Goal: Task Accomplishment & Management: Manage account settings

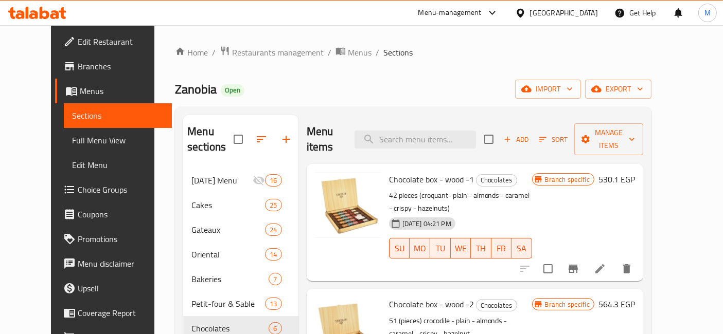
click at [54, 14] on icon at bounding box center [54, 14] width 9 height 9
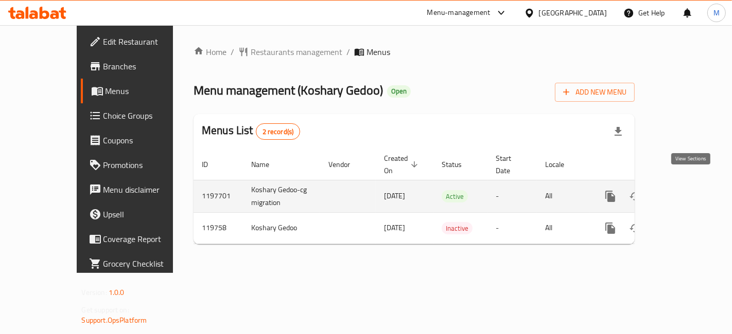
click at [688, 184] on link "enhanced table" at bounding box center [684, 196] width 25 height 25
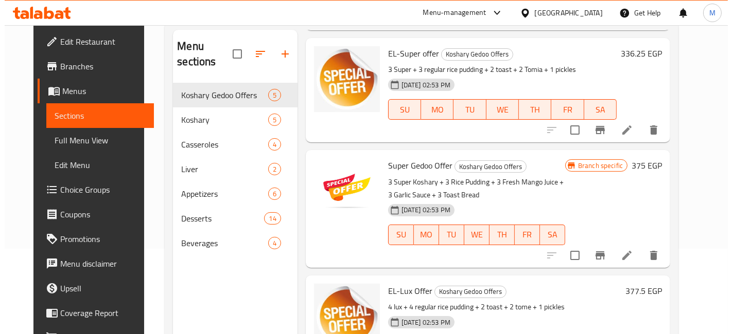
scroll to position [111, 0]
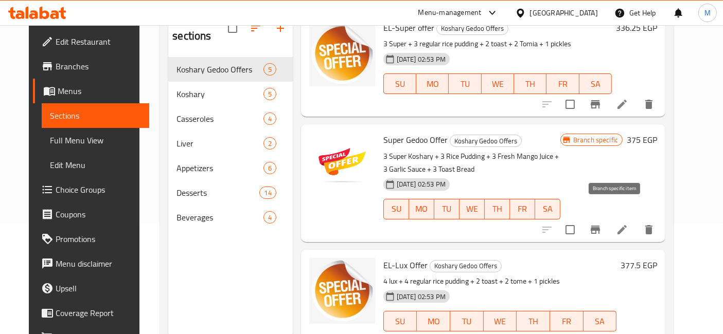
click at [602, 224] on icon "Branch-specific-item" at bounding box center [595, 230] width 12 height 12
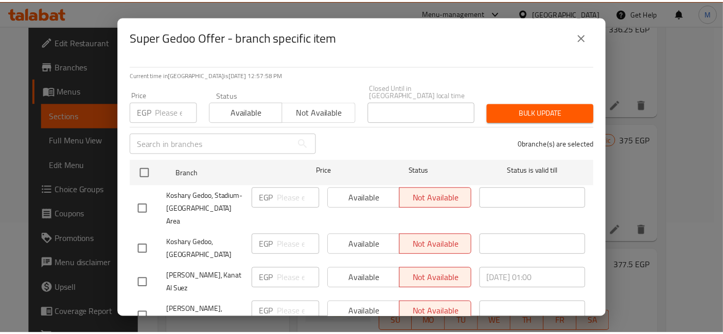
scroll to position [123, 0]
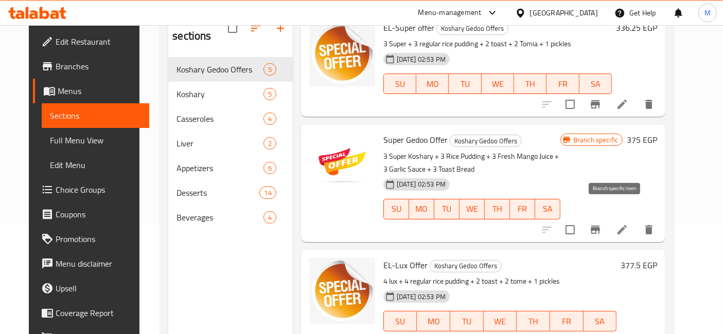
click at [657, 133] on h6 "375 EGP" at bounding box center [642, 140] width 30 height 14
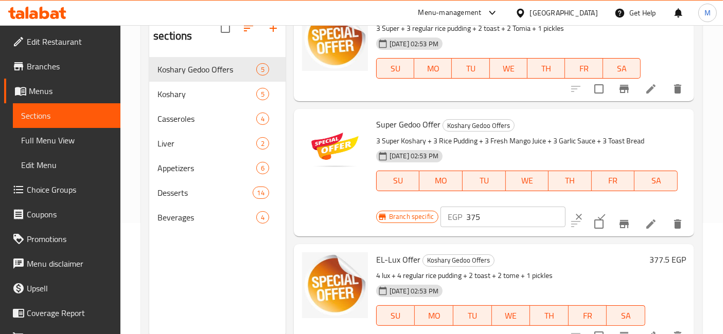
click at [469, 212] on input "375" at bounding box center [515, 217] width 99 height 21
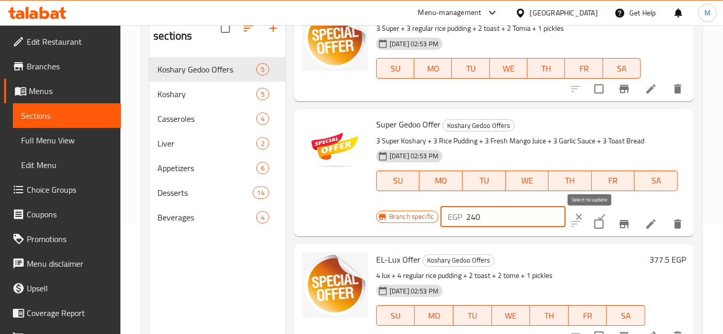
type input "240"
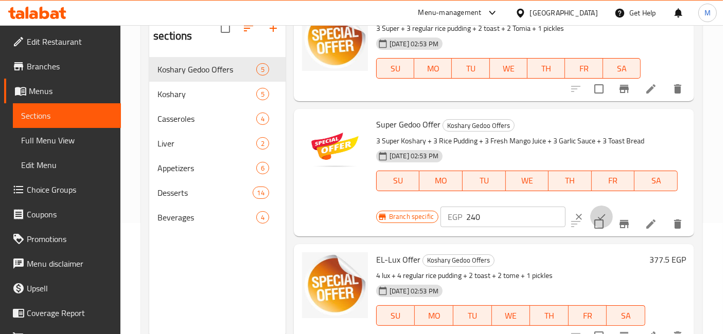
click at [590, 206] on button "ok" at bounding box center [601, 217] width 23 height 23
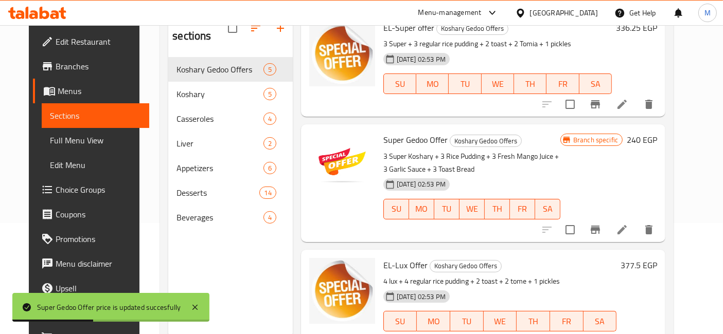
click at [646, 258] on h6 "377.5 EGP" at bounding box center [639, 265] width 37 height 14
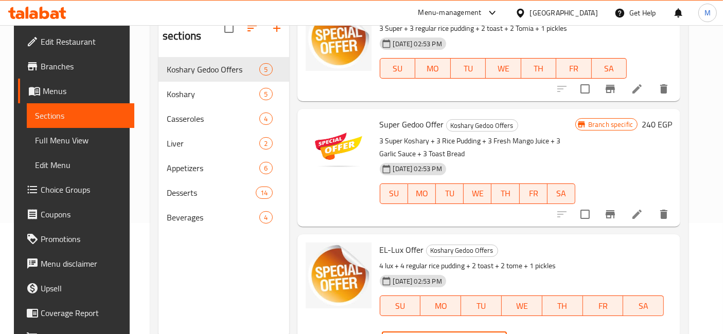
type input "260"
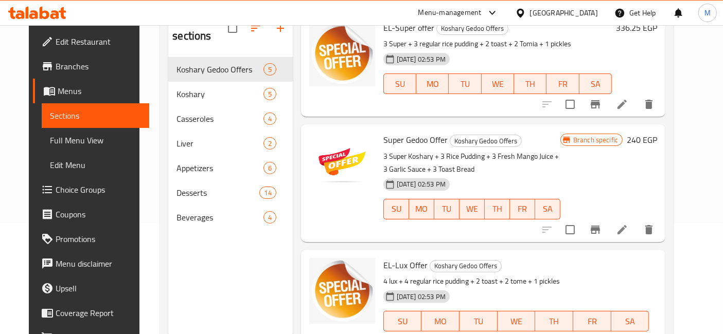
click at [600, 226] on icon "Branch-specific-item" at bounding box center [595, 230] width 9 height 8
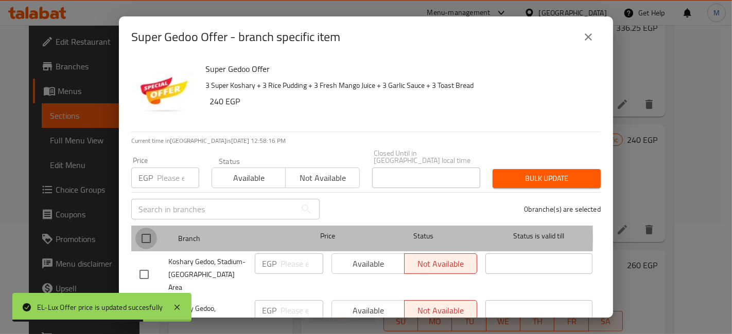
click at [141, 230] on input "checkbox" at bounding box center [146, 239] width 22 height 22
checkbox input "true"
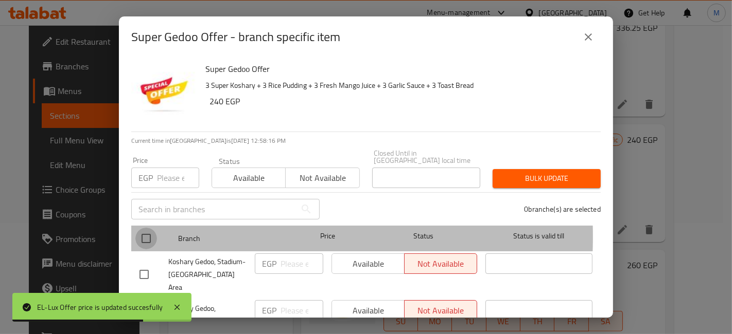
checkbox input "true"
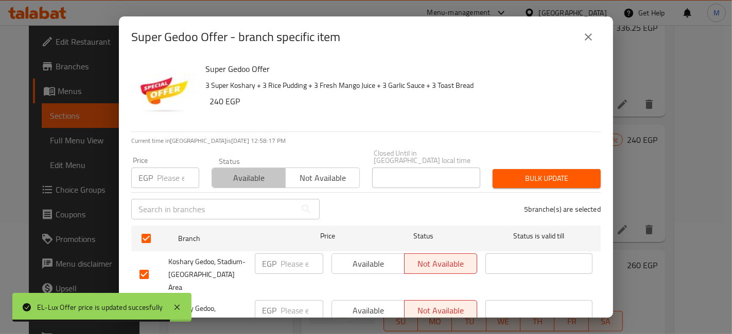
click at [241, 180] on button "Available" at bounding box center [248, 178] width 74 height 21
click at [535, 181] on button "Bulk update" at bounding box center [546, 178] width 108 height 19
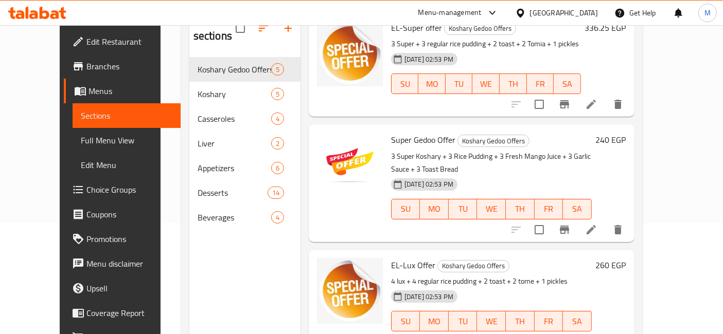
drag, startPoint x: 668, startPoint y: 140, endPoint x: 667, endPoint y: 127, distance: 13.0
click at [626, 140] on div "240 EGP" at bounding box center [609, 183] width 34 height 101
click at [626, 133] on h6 "240 EGP" at bounding box center [611, 140] width 30 height 14
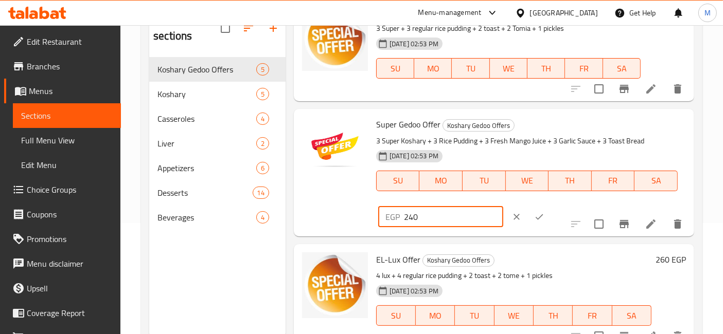
click at [503, 207] on input "240" at bounding box center [453, 217] width 99 height 21
type input "260"
click at [544, 212] on icon "ok" at bounding box center [539, 217] width 10 height 10
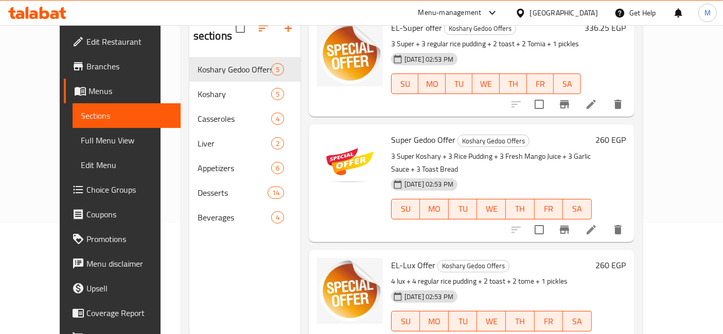
click at [626, 258] on h6 "260 EGP" at bounding box center [611, 265] width 30 height 14
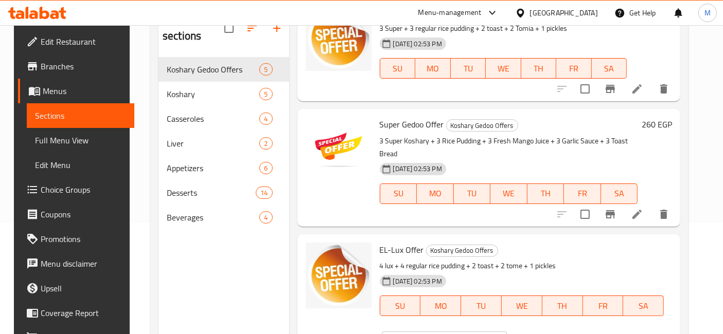
type input "312"
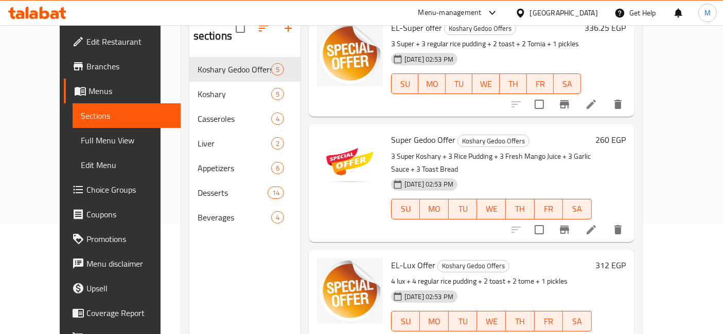
click at [626, 133] on h6 "260 EGP" at bounding box center [611, 140] width 30 height 14
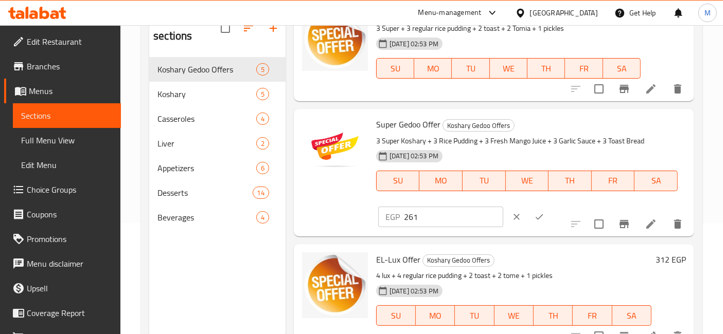
click at [503, 207] on input "261" at bounding box center [453, 217] width 99 height 21
type input "262"
click at [503, 207] on input "262" at bounding box center [453, 217] width 99 height 21
click at [544, 212] on icon "ok" at bounding box center [539, 217] width 10 height 10
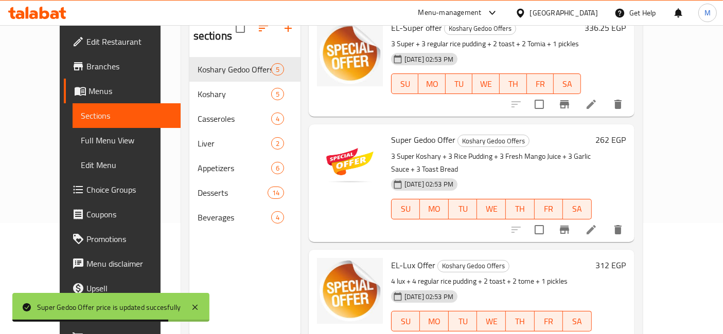
click at [626, 258] on h6 "312 EGP" at bounding box center [611, 265] width 30 height 14
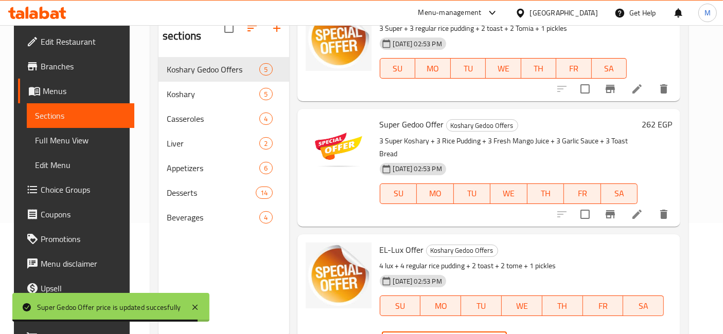
drag, startPoint x: 563, startPoint y: 252, endPoint x: 517, endPoint y: 248, distance: 46.5
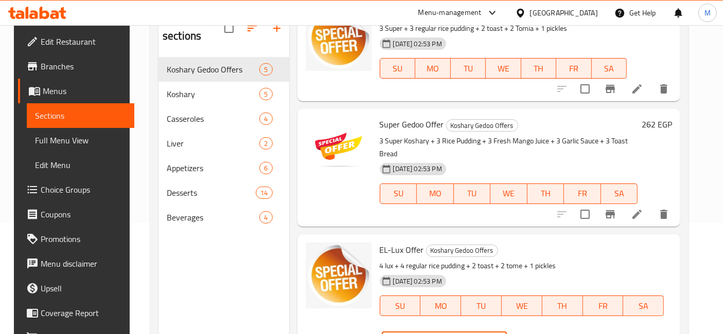
type input "3"
type input "305"
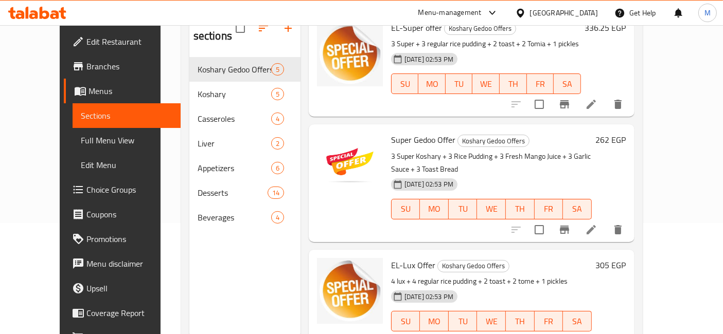
scroll to position [144, 0]
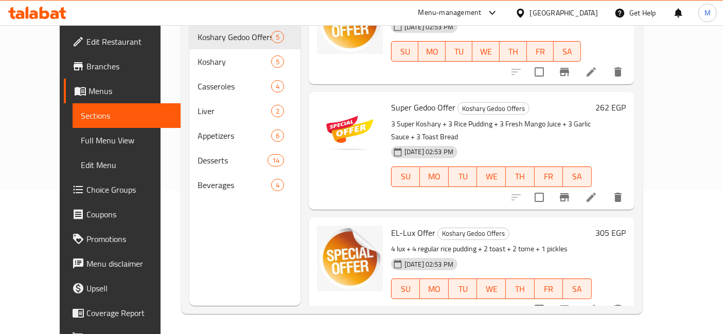
click at [626, 226] on h6 "305 EGP" at bounding box center [611, 233] width 30 height 14
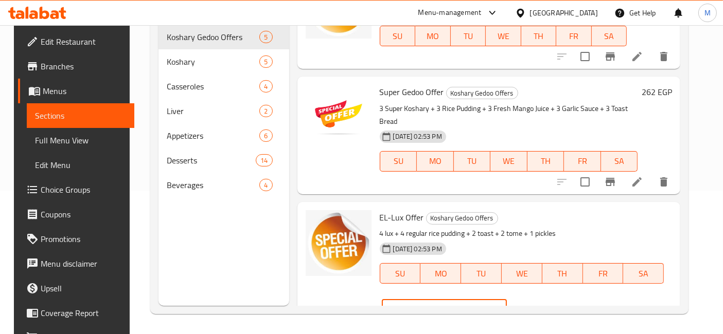
click at [507, 299] on input "305" at bounding box center [457, 309] width 99 height 21
type input "295"
click at [548, 305] on icon "ok" at bounding box center [543, 310] width 10 height 10
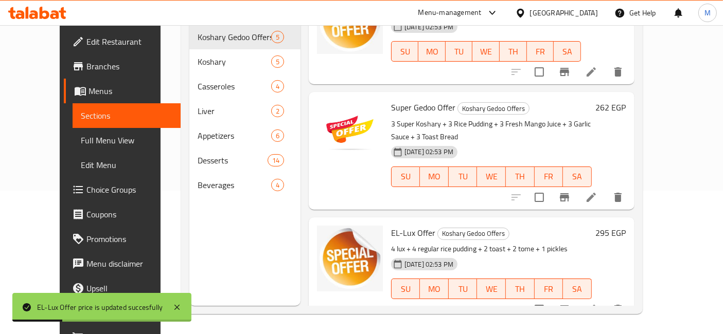
click at [626, 100] on h6 "262 EGP" at bounding box center [611, 107] width 30 height 14
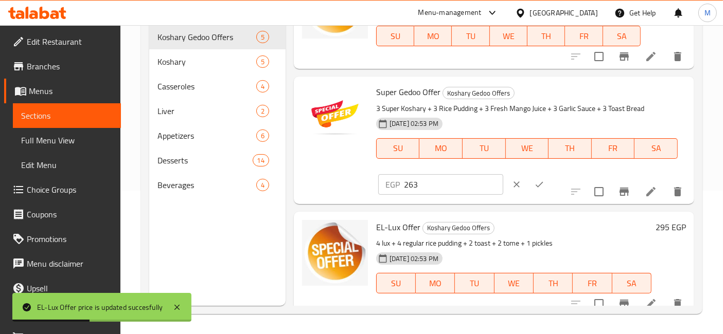
type input "263"
click at [503, 174] on input "263" at bounding box center [453, 184] width 99 height 21
click at [544, 180] on icon "ok" at bounding box center [539, 185] width 10 height 10
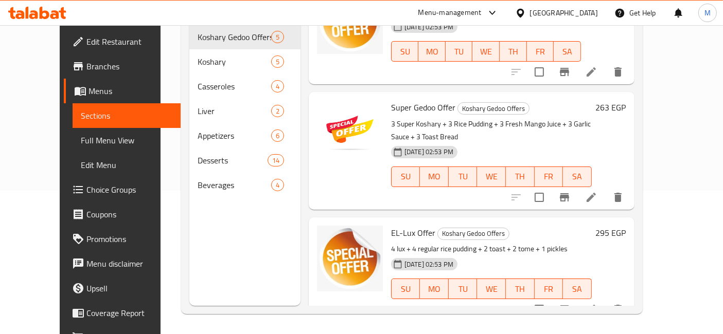
click at [626, 226] on h6 "295 EGP" at bounding box center [611, 233] width 30 height 14
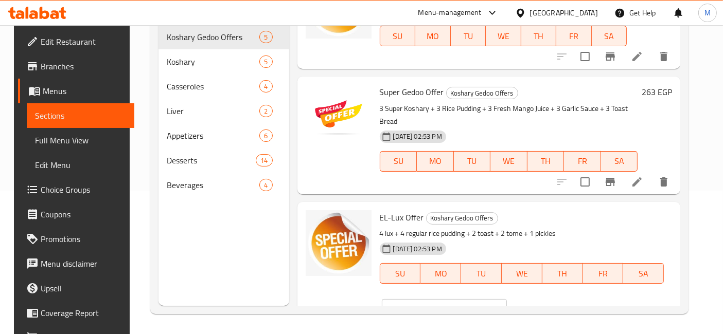
type input "294"
click at [507, 299] on input "294" at bounding box center [457, 309] width 99 height 21
click at [554, 298] on button "ok" at bounding box center [543, 309] width 23 height 23
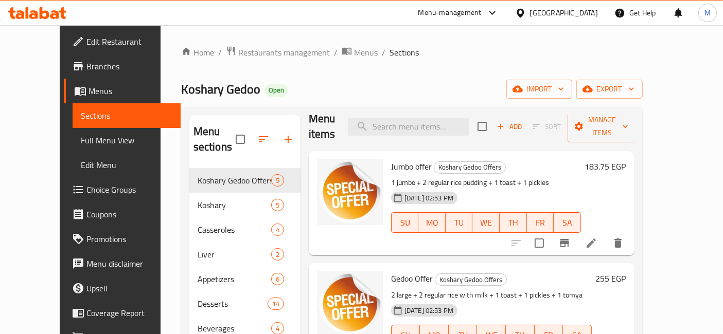
scroll to position [0, 0]
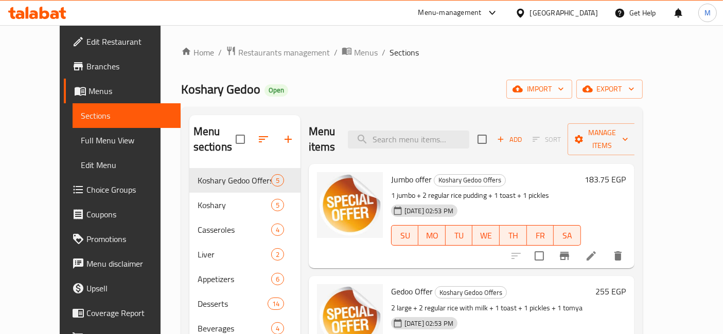
click at [606, 247] on li at bounding box center [591, 256] width 29 height 19
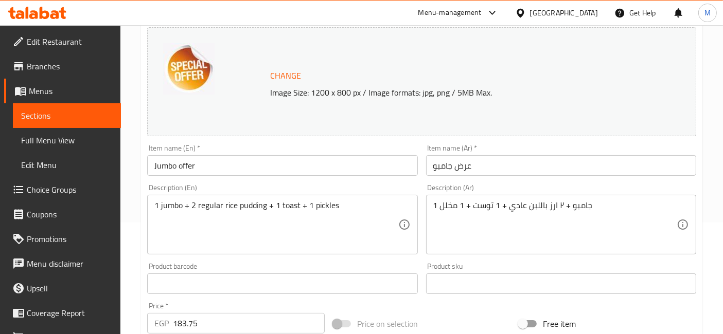
scroll to position [114, 0]
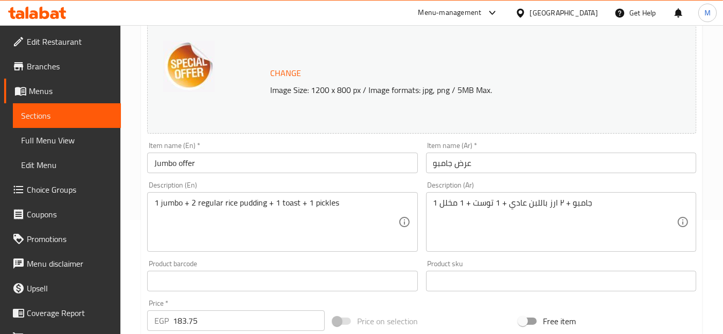
click at [151, 164] on input "Jumbo offer" at bounding box center [282, 163] width 270 height 21
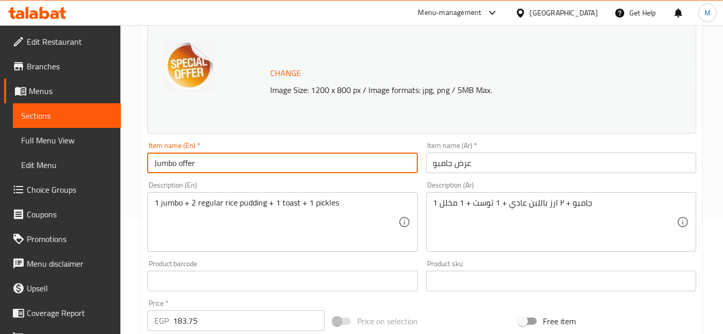
click at [167, 164] on input "Jumbo offer" at bounding box center [282, 163] width 270 height 21
drag, startPoint x: 167, startPoint y: 164, endPoint x: 196, endPoint y: 169, distance: 29.3
click at [197, 168] on input "offer" at bounding box center [282, 163] width 270 height 21
click at [153, 163] on input "offer" at bounding box center [282, 163] width 270 height 21
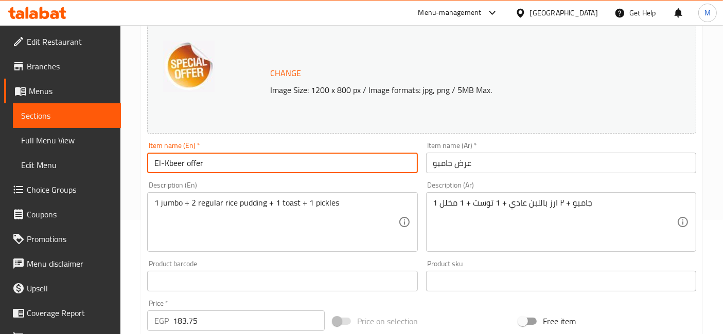
type input "El-Kbeer offer"
click at [442, 166] on input "عرض جامبو" at bounding box center [561, 163] width 270 height 21
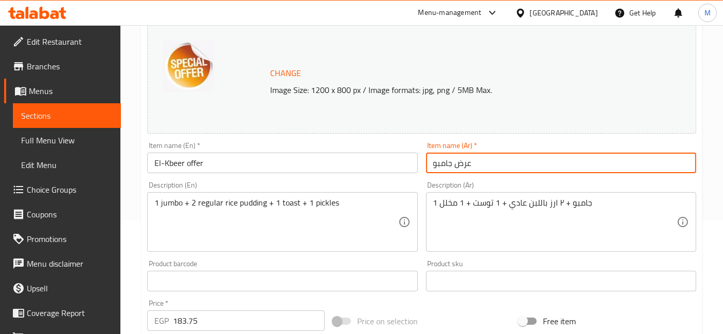
click at [442, 166] on input "عرض جامبو" at bounding box center [561, 163] width 270 height 21
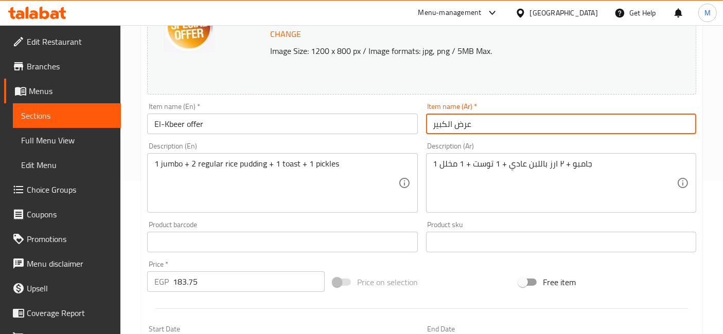
scroll to position [171, 0]
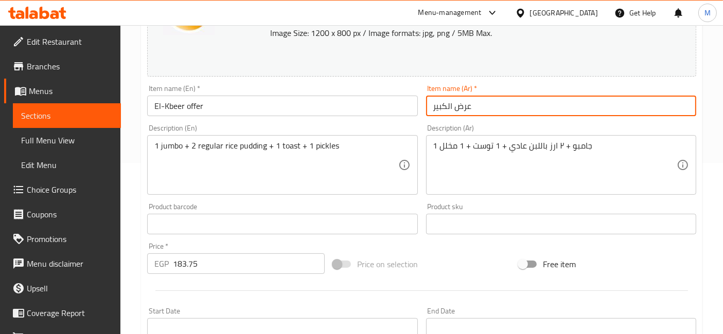
type input "عرض الكبير"
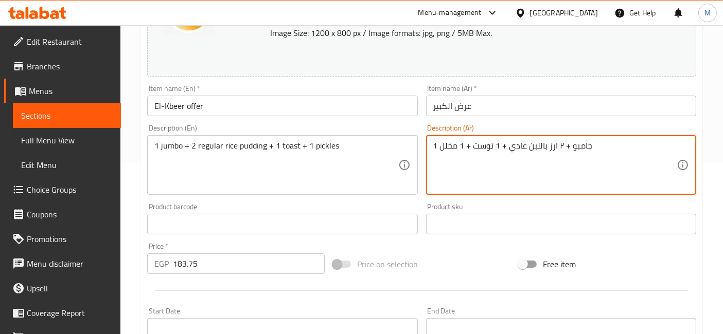
click at [550, 146] on textarea "1 جامبو + ٢ ارز باللبن عادي + 1 توست + 1 مخلل" at bounding box center [554, 165] width 243 height 49
type textarea "1"
click at [594, 144] on textarea "2 كبير اوي + 2 ارز بلبن + 1 توست + 1 توميه" at bounding box center [554, 165] width 243 height 49
type textarea "2 كبير اوي + 2 ارز بلبن + 1 توست + 1 توميه + 1 مخلل"
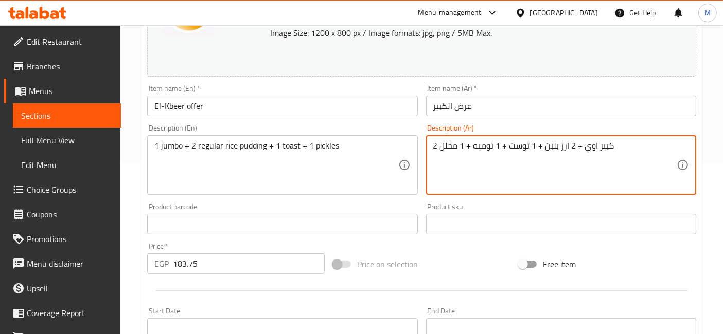
click at [563, 139] on div "2 كبير اوي + 2 ارز بلبن + 1 توست + 1 توميه + 1 مخلل Description (Ar)" at bounding box center [561, 165] width 270 height 60
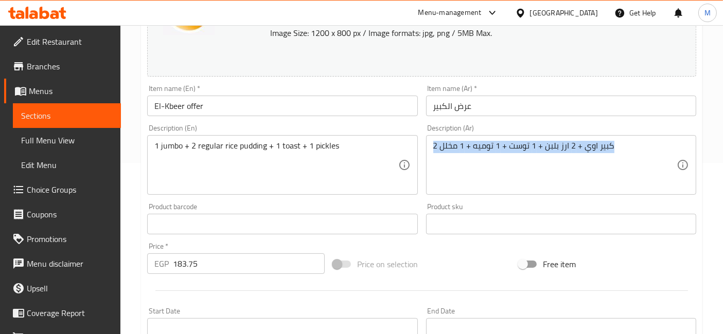
click at [563, 139] on div "2 كبير اوي + 2 ارز بلبن + 1 توست + 1 توميه + 1 مخلل Description (Ar)" at bounding box center [561, 165] width 270 height 60
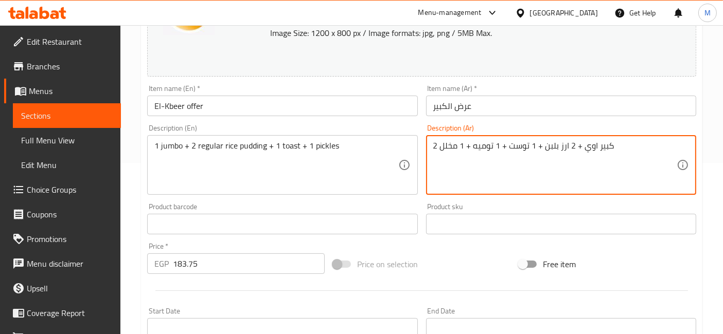
click at [570, 152] on textarea "2 كبير اوي + 2 ارز بلبن + 1 توست + 1 توميه + 1 مخلل" at bounding box center [554, 165] width 243 height 49
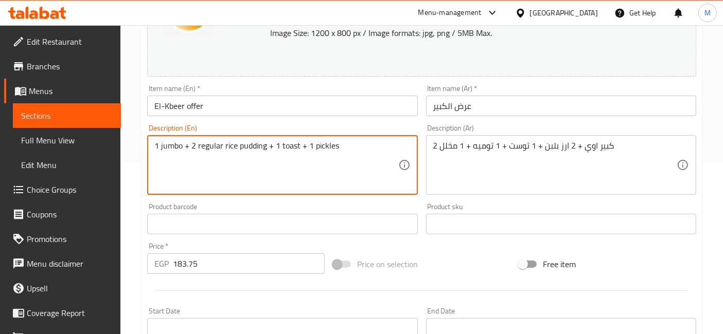
click at [238, 143] on textarea "1 jumbo + 2 regular rice pudding + 1 toast + 1 pickles" at bounding box center [275, 165] width 243 height 49
paste textarea "2 large + 2 rice pudding + 1 toast + 1 garlic sauce + 1 pickle"
click at [171, 148] on textarea "2 large + 2 rice pudding + 1 toast + 1 garlic sauce + 1 pickle" at bounding box center [275, 165] width 243 height 49
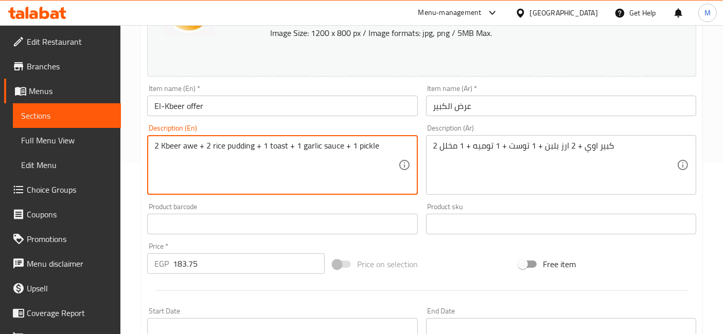
click at [191, 149] on textarea "2 Kbeer awe + 2 rice pudding + 1 toast + 1 garlic sauce + 1 pickle" at bounding box center [275, 165] width 243 height 49
type textarea "2 Kbeer + 2 rice pudding + 1 toast + 1 garlic sauce + 1 pickle"
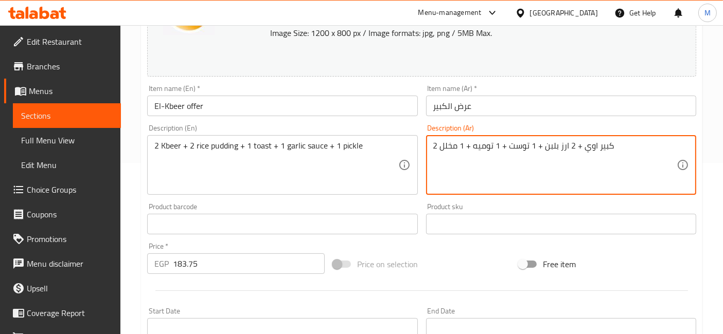
click at [589, 145] on textarea "2 كبير اوي + 2 ارز بلبن + 1 توست + 1 توميه + 1 مخلل" at bounding box center [554, 165] width 243 height 49
type textarea "2 كبير + 2 ارز بلبن + 1 توست + 1 توميه + 1 مخلل"
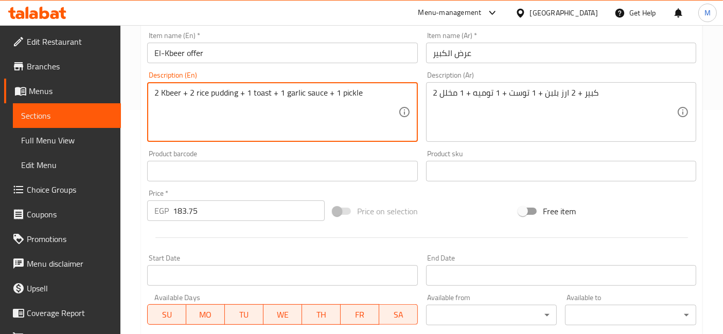
scroll to position [286, 0]
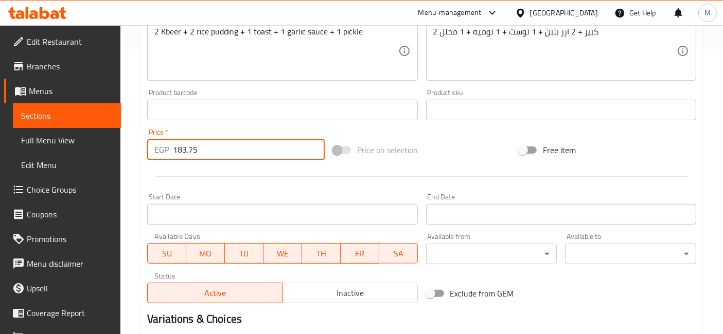
click at [189, 154] on input "183.75" at bounding box center [249, 149] width 152 height 21
type input "180"
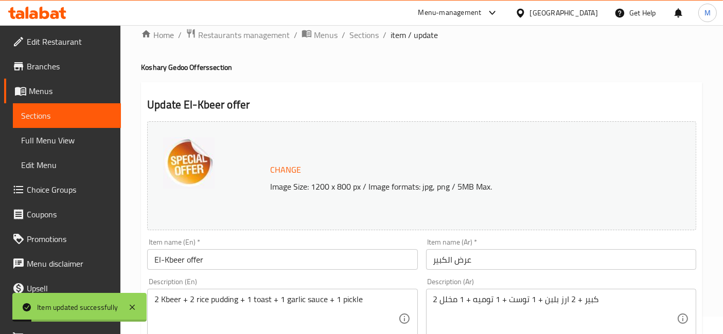
scroll to position [0, 0]
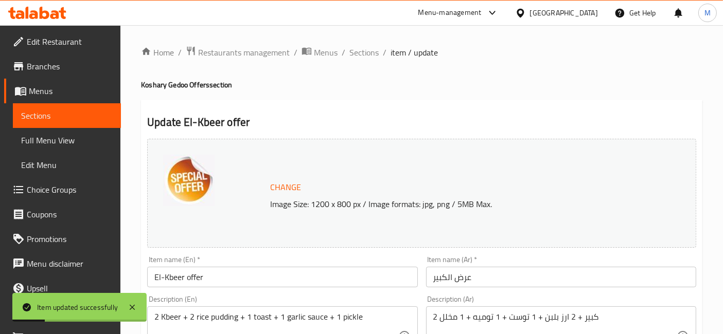
drag, startPoint x: 361, startPoint y: 54, endPoint x: 366, endPoint y: 67, distance: 14.3
click at [361, 54] on span "Sections" at bounding box center [363, 52] width 29 height 12
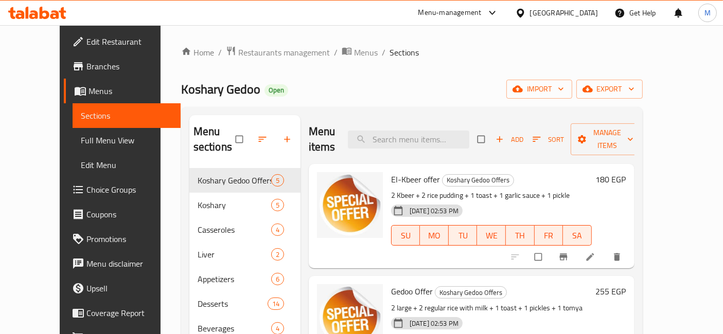
click at [626, 172] on h6 "180 EGP" at bounding box center [611, 179] width 30 height 14
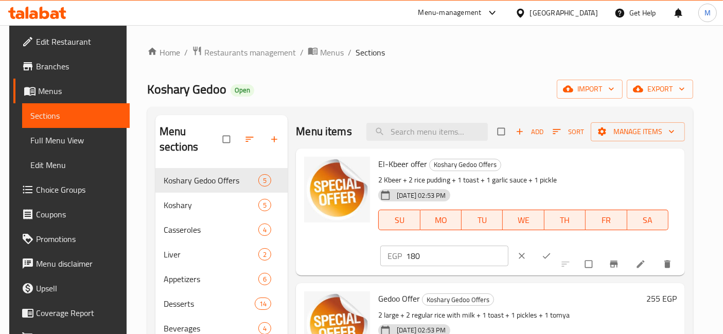
click at [410, 252] on input "180" at bounding box center [457, 256] width 102 height 21
type input "205"
click at [535, 262] on button "ok" at bounding box center [547, 256] width 25 height 23
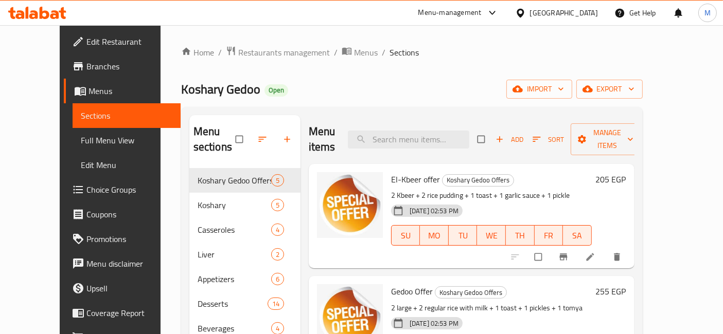
click at [626, 172] on h6 "205 EGP" at bounding box center [611, 179] width 30 height 14
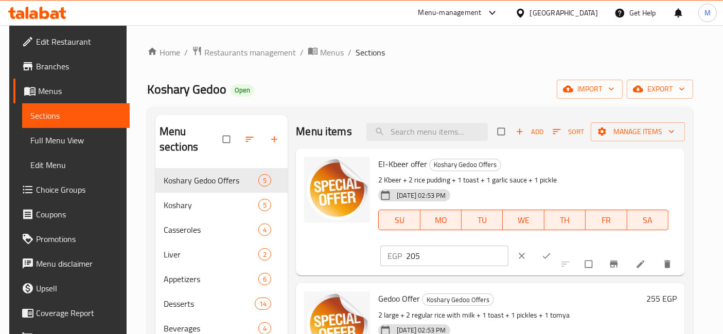
click at [486, 258] on input "205" at bounding box center [457, 256] width 102 height 21
click at [482, 259] on input "204" at bounding box center [457, 256] width 102 height 21
click at [482, 259] on input "203" at bounding box center [457, 256] width 102 height 21
click at [482, 259] on input "202" at bounding box center [457, 256] width 102 height 21
click at [482, 259] on input "201" at bounding box center [457, 256] width 102 height 21
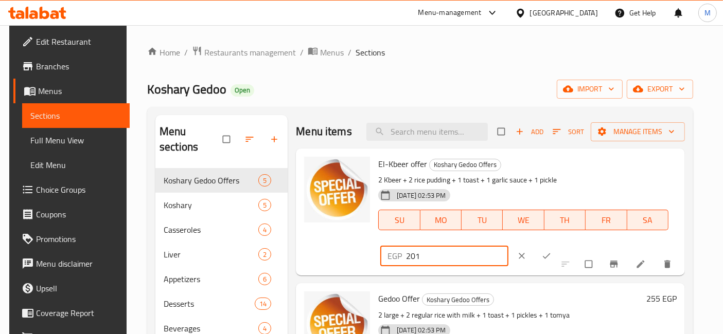
click at [479, 248] on input "201" at bounding box center [457, 256] width 102 height 21
type input "202"
click at [479, 255] on input "202" at bounding box center [457, 256] width 102 height 21
click at [541, 253] on span "ok" at bounding box center [547, 256] width 12 height 10
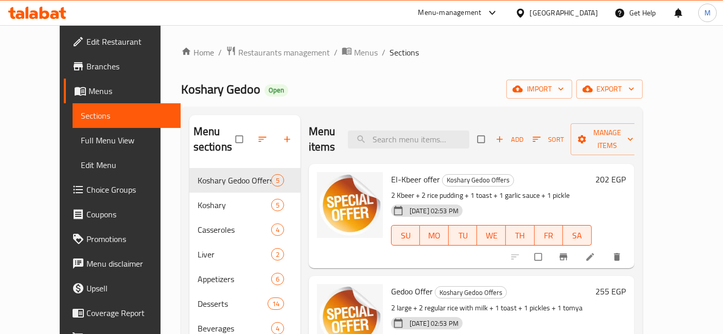
click at [626, 172] on h6 "202 EGP" at bounding box center [611, 179] width 30 height 14
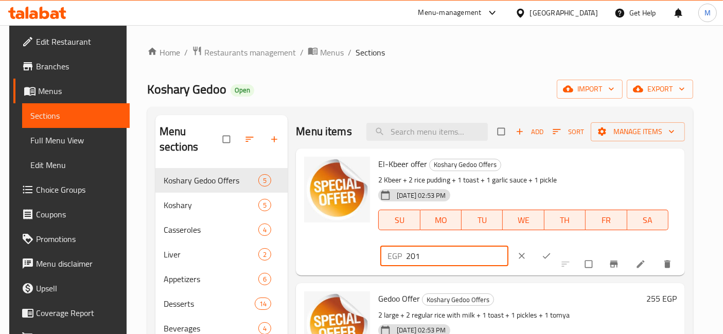
type input "201"
click at [481, 260] on input "201" at bounding box center [457, 256] width 102 height 21
click at [535, 259] on button "ok" at bounding box center [547, 256] width 25 height 23
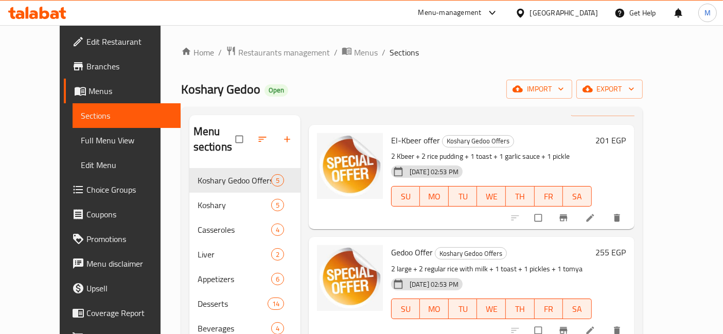
scroll to position [57, 0]
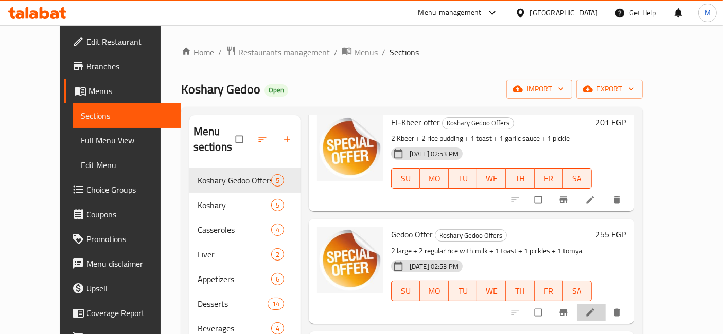
click at [606, 305] on li at bounding box center [591, 313] width 29 height 16
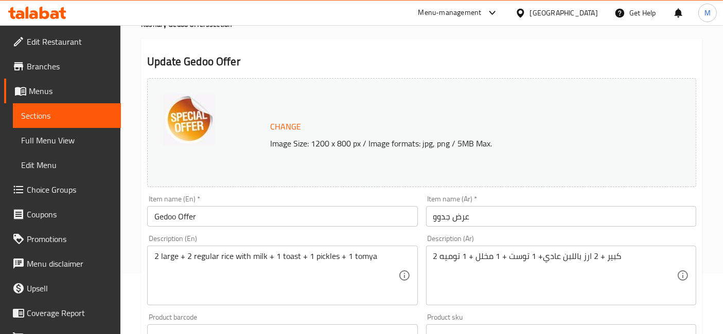
scroll to position [114, 0]
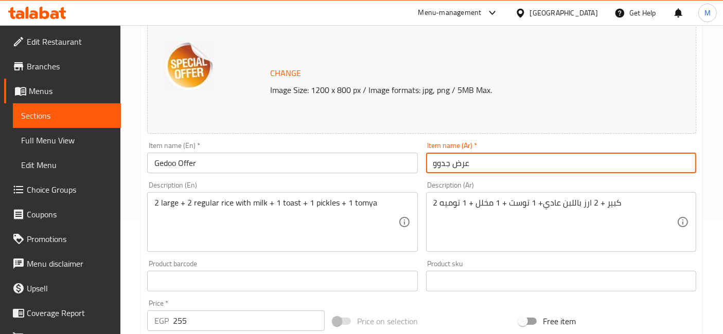
click at [435, 164] on input "عرض جدوو" at bounding box center [561, 163] width 270 height 21
type input "عرض الكبير اوي"
click at [162, 167] on input "Gedoo Offer" at bounding box center [282, 163] width 270 height 21
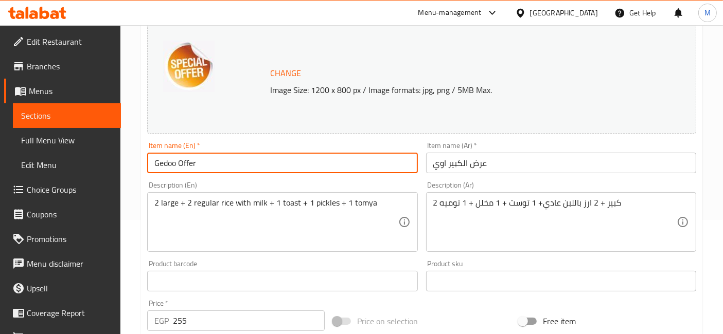
click at [162, 167] on input "Gedoo Offer" at bounding box center [282, 163] width 270 height 21
type input "EL-kbeer awe Offer"
click at [172, 200] on textarea "2 large + 2 regular rice with milk + 1 toast + 1 pickles + 1 tomya" at bounding box center [275, 222] width 243 height 49
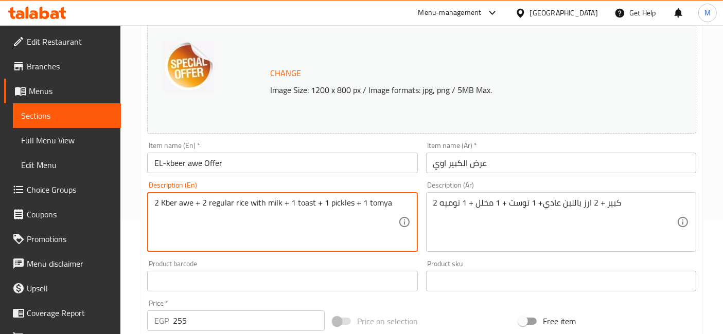
drag, startPoint x: 158, startPoint y: 204, endPoint x: 150, endPoint y: 204, distance: 8.2
click at [150, 204] on div "2 Kber awe + 2 regular rice with milk + 1 toast + 1 pickles + 1 tomya Descripti…" at bounding box center [282, 222] width 270 height 60
click at [201, 205] on textarea "1 Kber awe + 2 regular rice with milk + 1 toast + 1 pickles + 1 tomya" at bounding box center [275, 222] width 243 height 49
click at [287, 208] on textarea "1 Kber awe + 1 regular rice with milk + 1 toast + 1 pickles + 1 tomya" at bounding box center [275, 222] width 243 height 49
drag, startPoint x: 386, startPoint y: 201, endPoint x: 351, endPoint y: 197, distance: 34.8
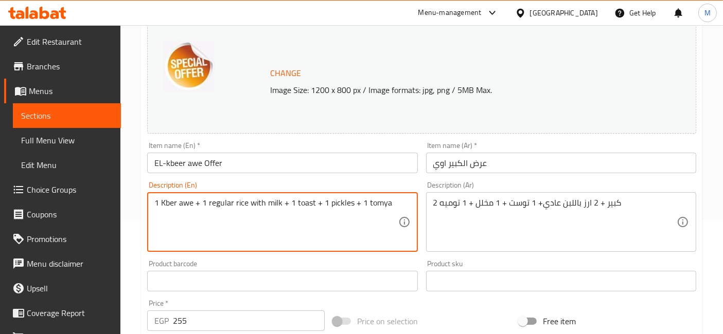
click at [351, 197] on div "1 Kber awe + 1 regular rice with milk + 1 toast + 1 pickles + 1 tomya Descripti…" at bounding box center [282, 222] width 270 height 60
type textarea "1 Kber awe + 1 regular rice with milk + 1 toast + 1 pickles"
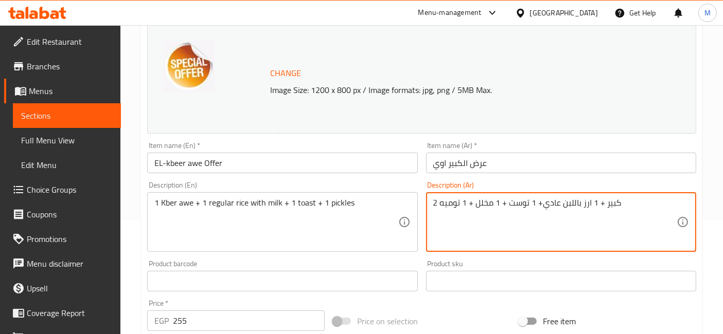
click at [435, 204] on textarea "2 كبير + 1 ارز باللبن عادي+ 1 توست + 1 مخلل + 1 توميه" at bounding box center [554, 222] width 243 height 49
click at [603, 206] on textarea "1كبير + 1 ارز باللبن عادي+ 1 توست + 1 مخلل + 1 توميه" at bounding box center [554, 222] width 243 height 49
drag, startPoint x: 464, startPoint y: 203, endPoint x: 445, endPoint y: 202, distance: 19.1
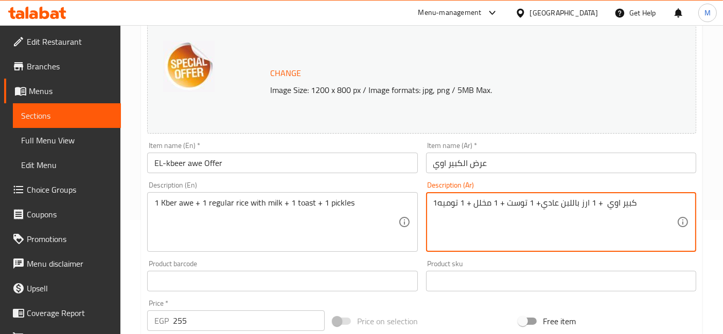
click at [445, 202] on textarea "1كبير اوي + 1 ارز باللبن عادي+ 1 توست + 1 مخلل + 1 توميه" at bounding box center [554, 222] width 243 height 49
click at [447, 202] on textarea "1كبير اوي + 1 ارز باللبن عادي+ 1 توست + 1 مخلل + 1 توميه" at bounding box center [554, 222] width 243 height 49
click at [447, 203] on textarea "1كبير اوي + 1 ارز باللبن عادي+ 1 توست + 1 مخلل + 1 توميه" at bounding box center [554, 222] width 243 height 49
click at [478, 209] on textarea "1كبير اوي + 1 ارز باللبن عادي+ 1 توست + 1 مخلل + 1 توميه" at bounding box center [554, 222] width 243 height 49
click at [460, 199] on textarea "1كبير اوي + 1 ارز باللبن عادي+ 1 توست + 1 مخلل + 1 توميه" at bounding box center [554, 222] width 243 height 49
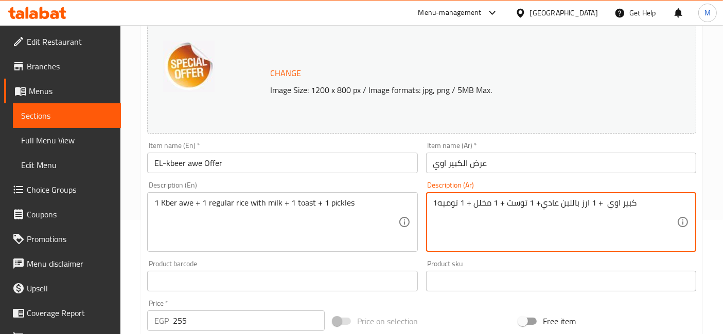
click at [460, 199] on textarea "1كبير اوي + 1 ارز باللبن عادي+ 1 توست + 1 مخلل + 1 توميه" at bounding box center [554, 222] width 243 height 49
click at [451, 203] on textarea "1كبير اوي + 1 ارز باللبن عادي+ 1 توست + 1 مخلل + توميه" at bounding box center [554, 222] width 243 height 49
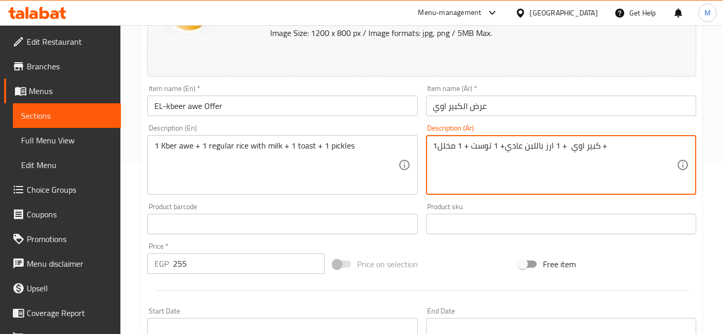
scroll to position [228, 0]
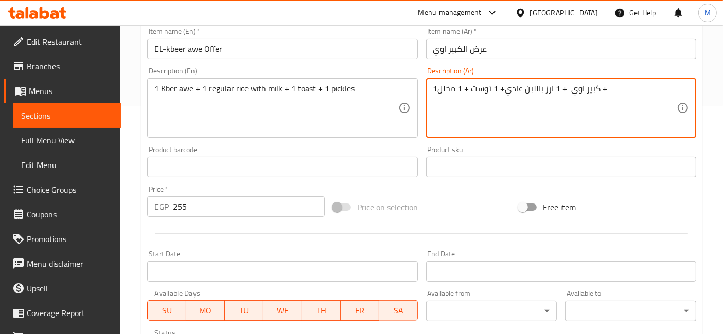
type textarea "1كبير اوي + 1 ارز باللبن عادي+ 1 توست + 1 مخلل +"
click at [178, 214] on input "255" at bounding box center [249, 207] width 152 height 21
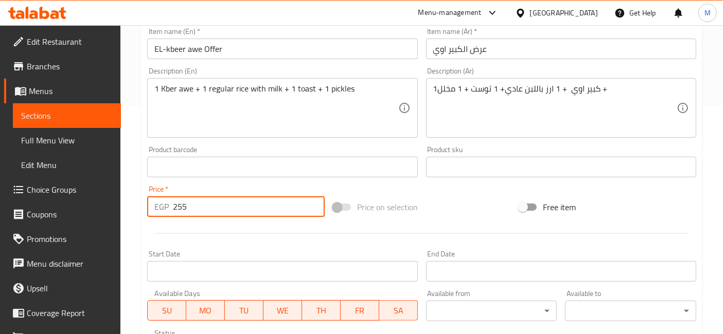
click at [178, 214] on input "255" at bounding box center [249, 207] width 152 height 21
click at [178, 203] on input "120" at bounding box center [249, 207] width 152 height 21
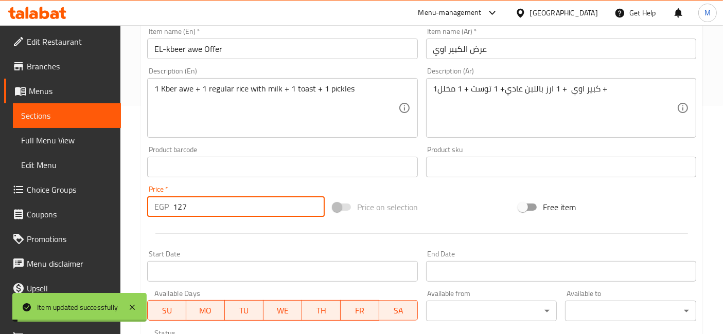
scroll to position [171, 0]
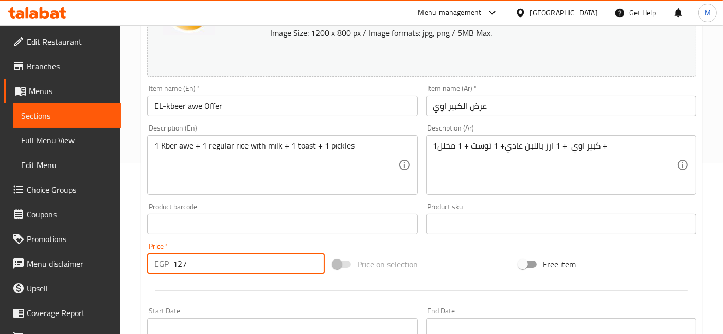
click at [176, 268] on input "127" at bounding box center [249, 264] width 152 height 21
click at [182, 265] on input "127" at bounding box center [249, 264] width 152 height 21
type input "132"
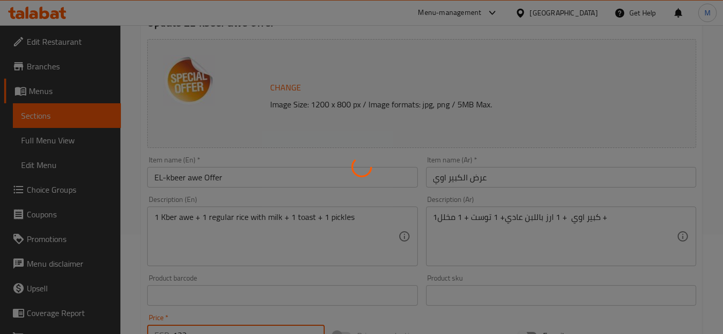
scroll to position [0, 0]
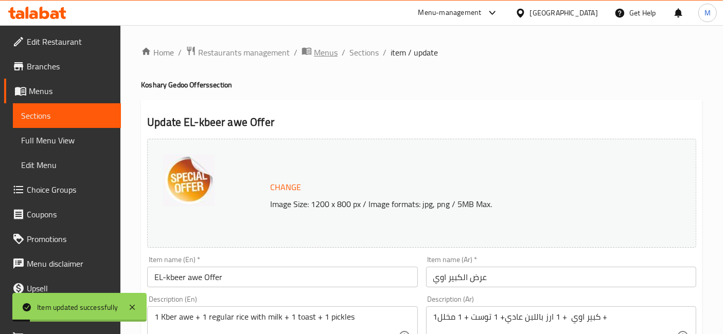
click at [332, 57] on span "Menus" at bounding box center [326, 52] width 24 height 12
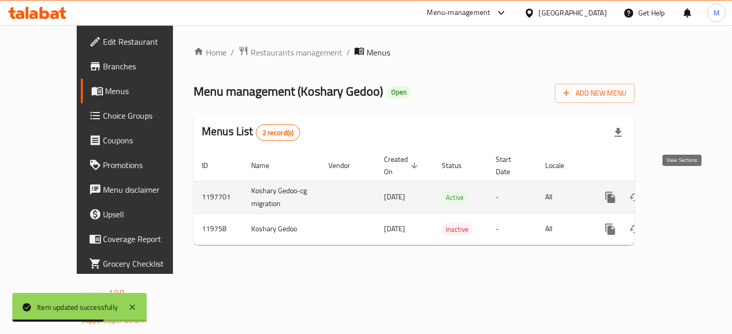
click at [691, 191] on icon "enhanced table" at bounding box center [684, 197] width 12 height 12
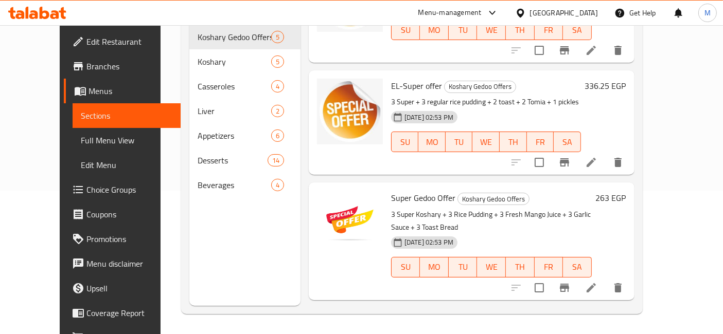
scroll to position [151, 0]
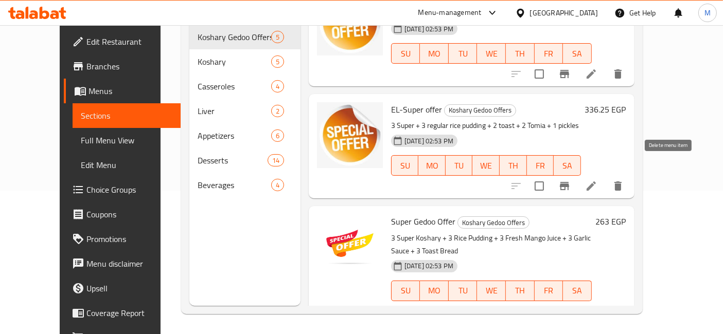
click at [622, 182] on icon "delete" at bounding box center [617, 186] width 7 height 9
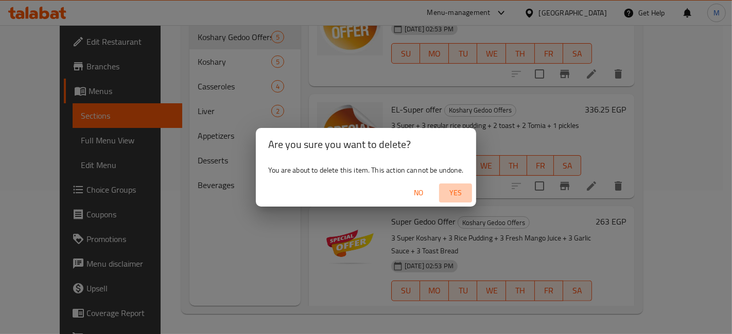
click at [460, 201] on button "Yes" at bounding box center [455, 193] width 33 height 19
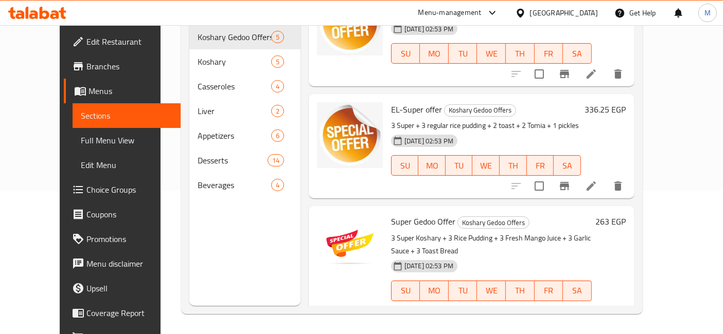
click at [61, 16] on icon at bounding box center [37, 13] width 58 height 12
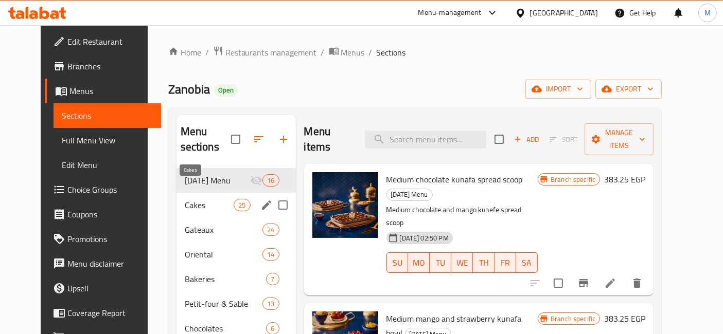
click at [203, 199] on span "Cakes" at bounding box center [209, 205] width 49 height 12
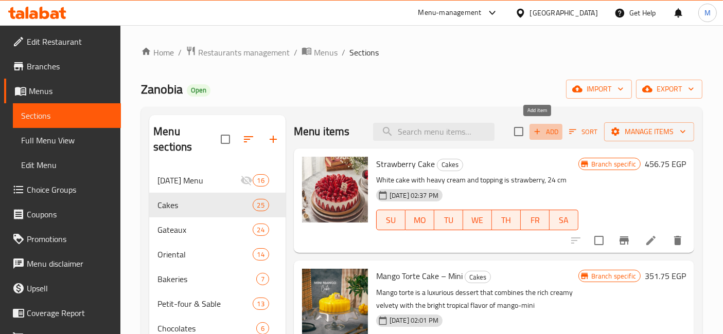
click at [545, 134] on span "Add" at bounding box center [546, 132] width 28 height 12
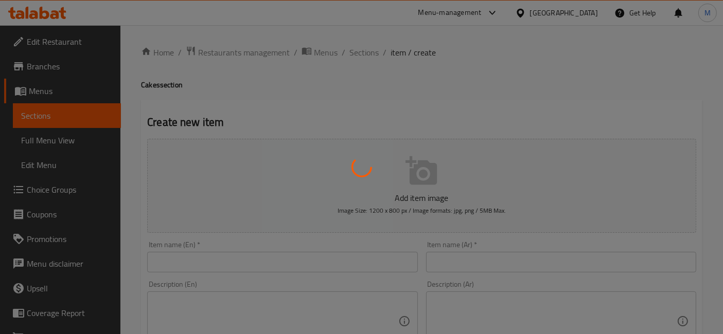
click at [505, 255] on div at bounding box center [361, 167] width 723 height 334
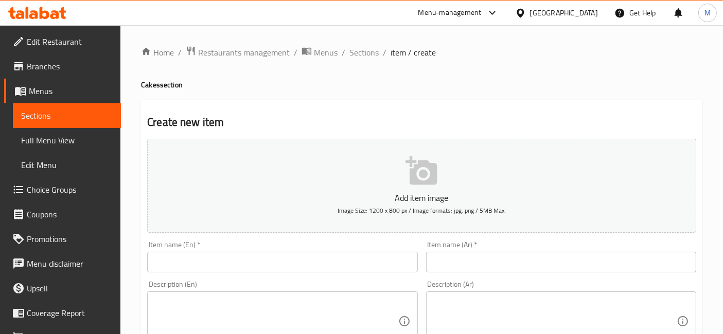
click at [505, 255] on div at bounding box center [361, 167] width 723 height 334
click at [505, 255] on input "text" at bounding box center [561, 262] width 270 height 21
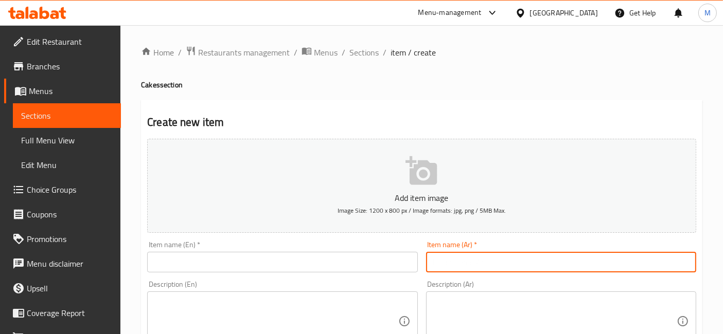
paste input "تورته تربيل تريد_ مينى"
type input "تورته تربيل تريد_ مينى"
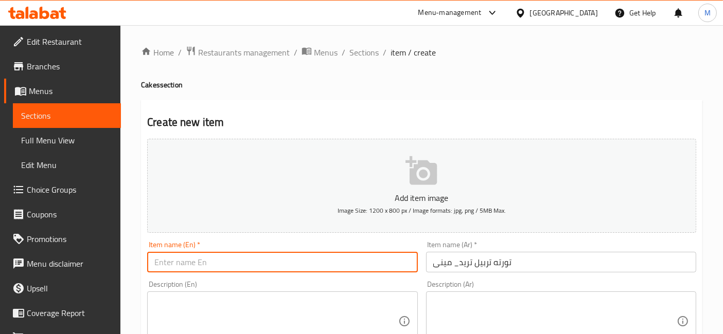
click at [291, 259] on input "text" at bounding box center [282, 262] width 270 height 21
paste input "Triple Trade Mini Torte"
click at [218, 259] on input "Triple Trade Mini Torte" at bounding box center [282, 262] width 270 height 21
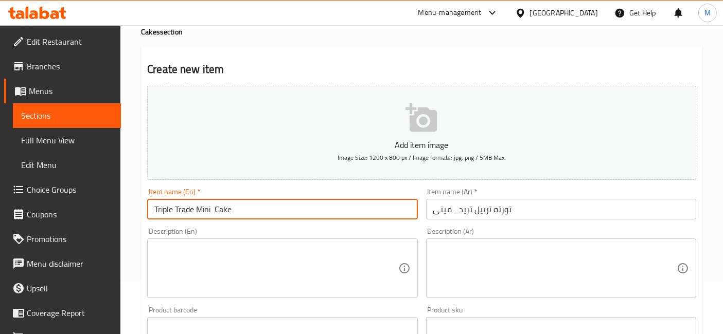
scroll to position [114, 0]
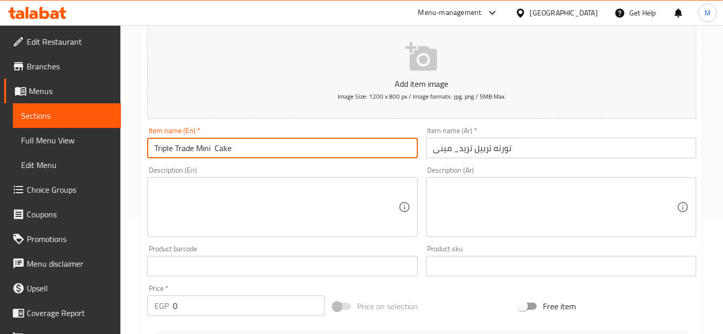
type input "Triple Trade Mini Cake"
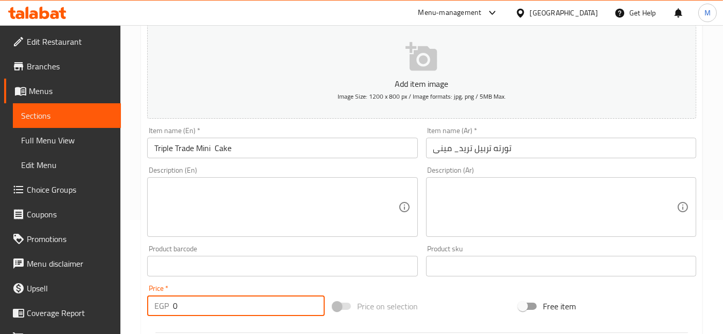
drag, startPoint x: 189, startPoint y: 308, endPoint x: 163, endPoint y: 307, distance: 26.8
click at [165, 309] on div "EGP 0 Price *" at bounding box center [236, 306] width 178 height 21
type input "514.5"
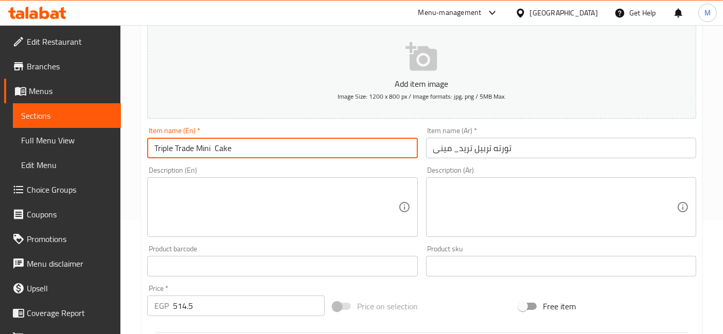
click at [268, 154] on input "Triple Trade Mini Cake" at bounding box center [282, 148] width 270 height 21
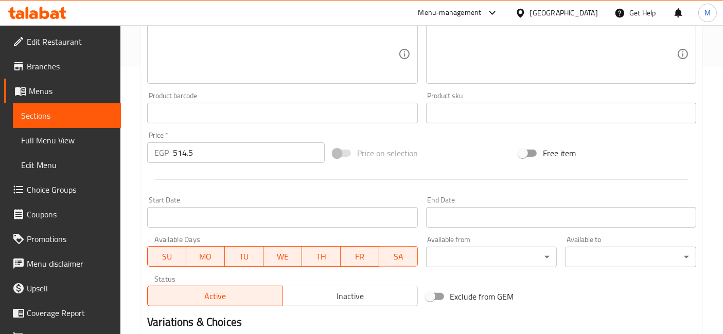
scroll to position [286, 0]
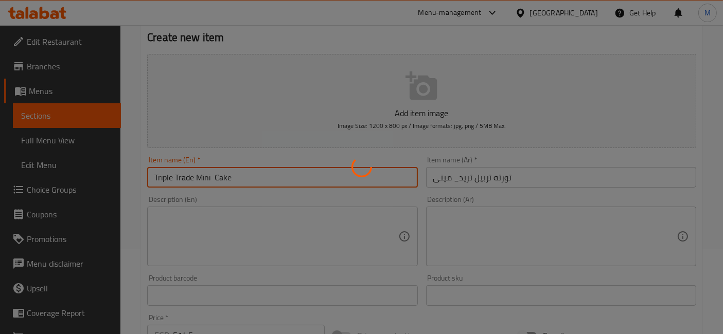
scroll to position [0, 0]
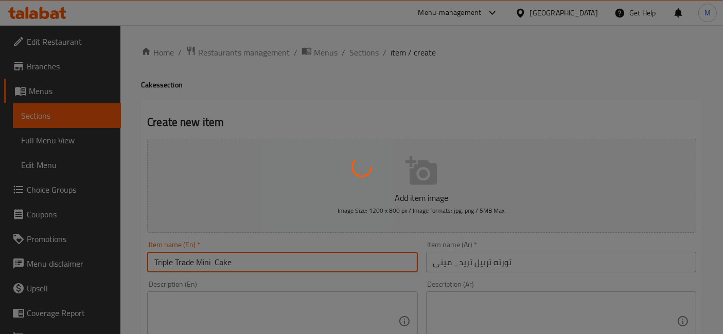
type input "0"
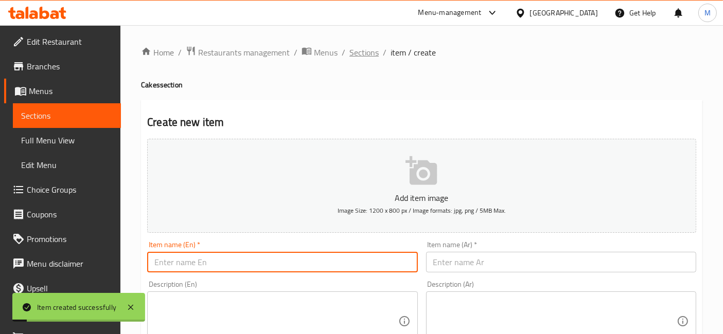
click at [359, 55] on span "Sections" at bounding box center [363, 52] width 29 height 12
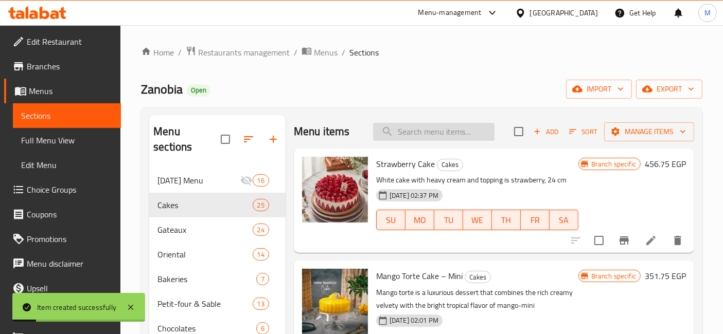
click at [412, 127] on input "search" at bounding box center [433, 132] width 121 height 18
paste input "Triple Trade Mini Torte"
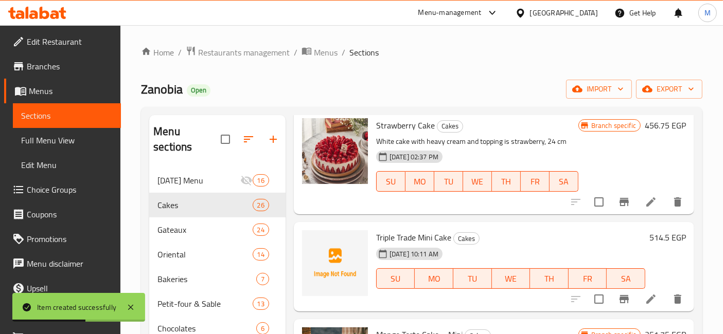
scroll to position [57, 0]
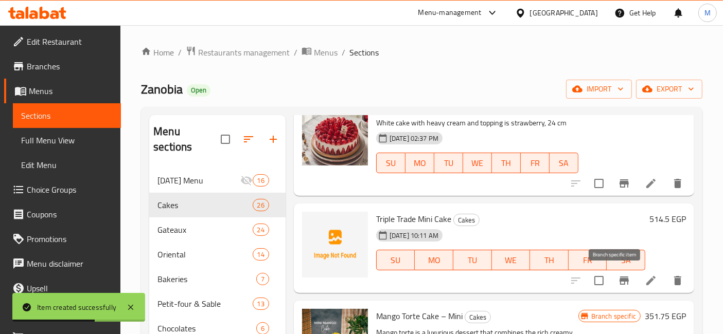
type input "Triple Trade Mini Torte"
click at [618, 282] on icon "Branch-specific-item" at bounding box center [624, 281] width 12 height 12
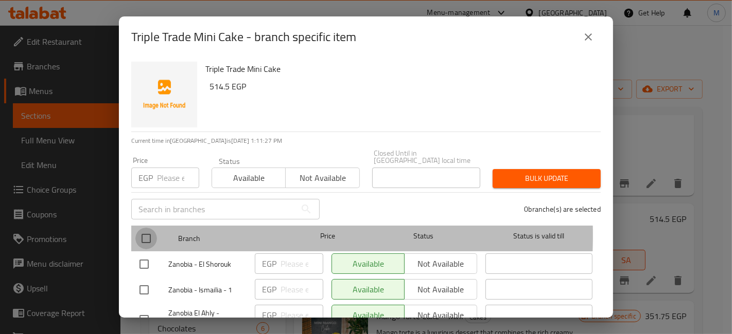
click at [148, 228] on input "checkbox" at bounding box center [146, 239] width 22 height 22
checkbox input "true"
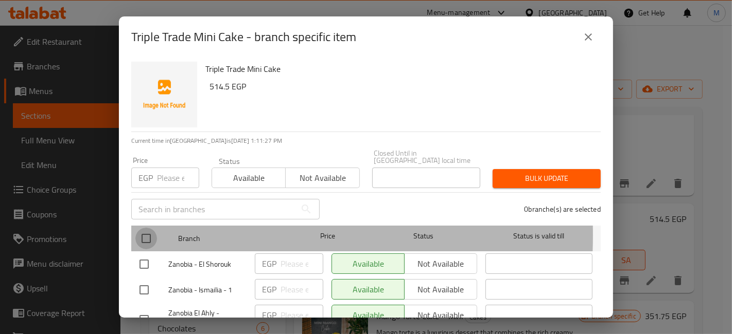
checkbox input "true"
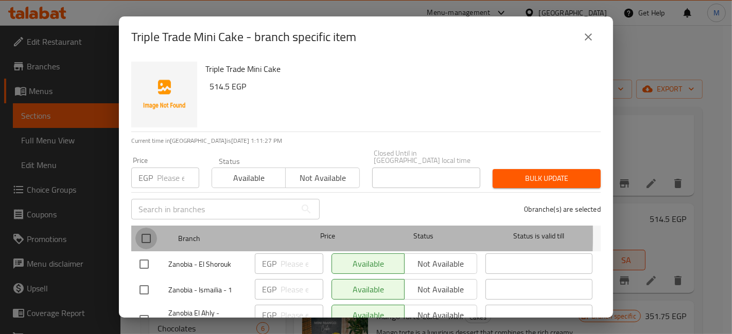
checkbox input "true"
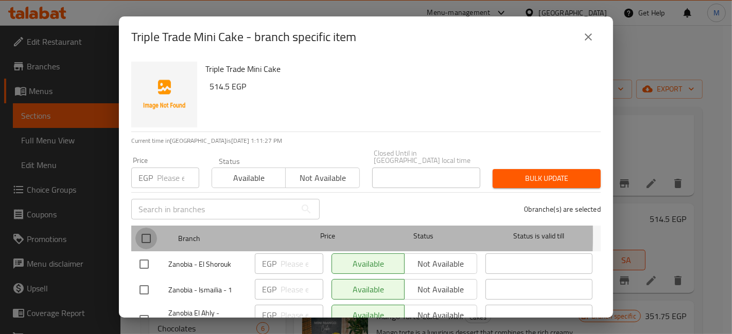
checkbox input "true"
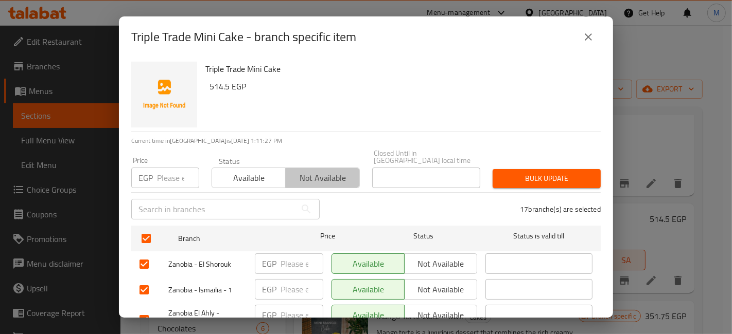
click at [319, 173] on span "Not available" at bounding box center [322, 178] width 65 height 15
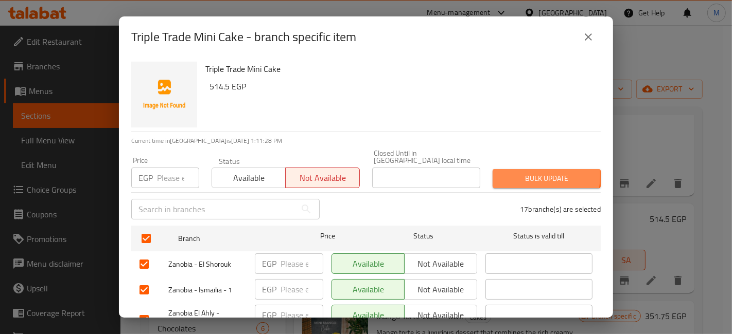
click at [503, 172] on span "Bulk update" at bounding box center [547, 178] width 92 height 13
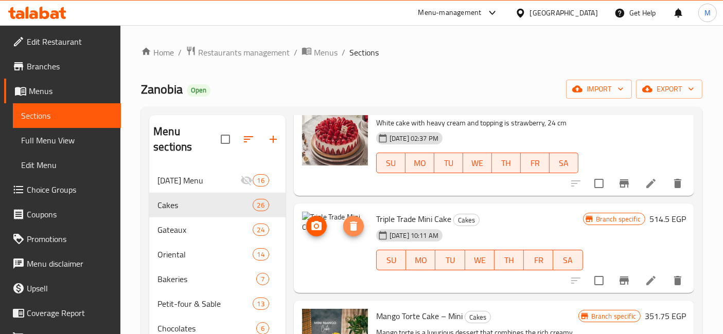
click at [347, 225] on icon "delete image" at bounding box center [353, 226] width 12 height 12
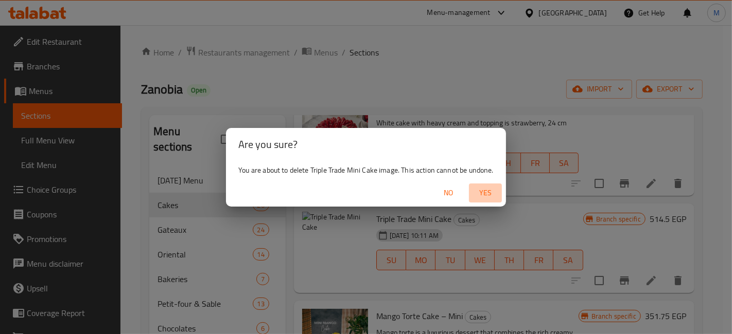
click at [478, 201] on button "Yes" at bounding box center [485, 193] width 33 height 19
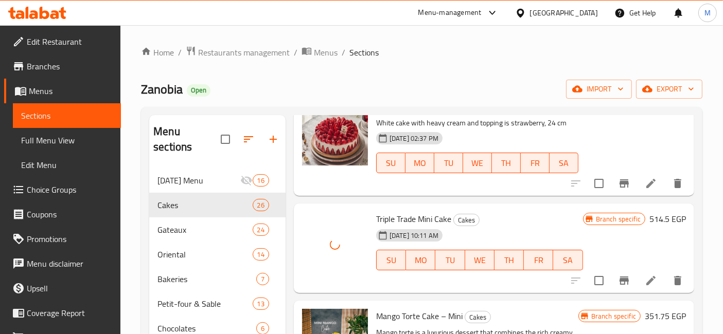
click at [387, 215] on span "Triple Trade Mini Cake" at bounding box center [413, 218] width 75 height 15
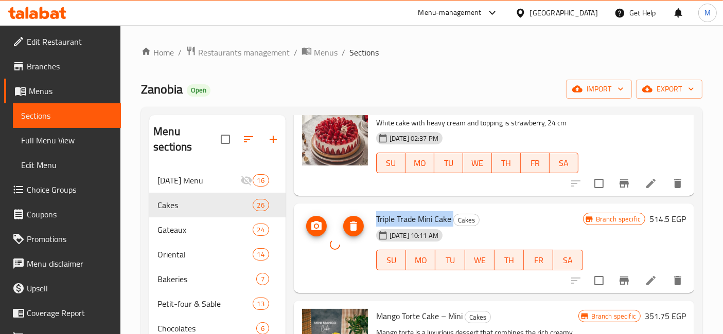
copy h6 "Triple Trade Mini Cake"
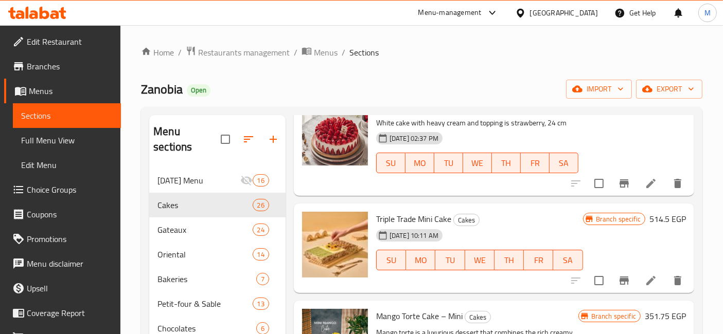
click at [520, 220] on h6 "Triple Trade Mini Cake Cakes" at bounding box center [479, 219] width 207 height 14
drag, startPoint x: 520, startPoint y: 220, endPoint x: 507, endPoint y: 239, distance: 23.3
click at [507, 239] on div "17-09-2025 10:11 AM SU MO TU WE TH FR SA" at bounding box center [479, 253] width 215 height 56
click at [183, 175] on div "Ramadan Menu 16" at bounding box center [217, 180] width 136 height 25
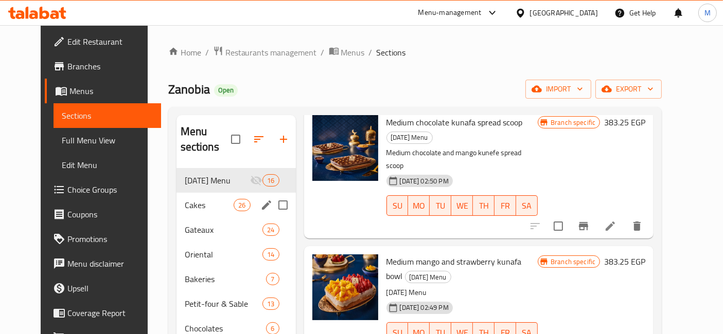
click at [189, 193] on div "Cakes 26" at bounding box center [235, 205] width 119 height 25
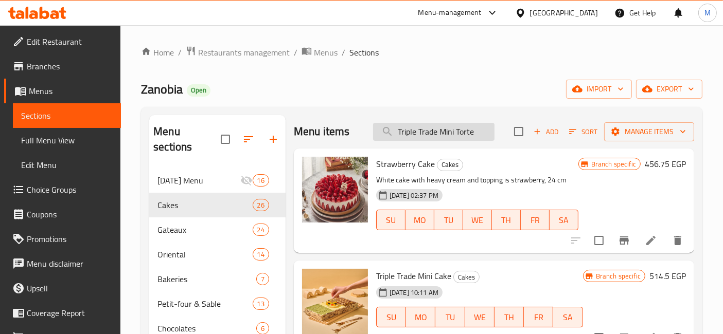
click at [448, 129] on input "Triple Trade Mini Torte" at bounding box center [433, 132] width 121 height 18
click at [453, 93] on div "Zanobia Open import export" at bounding box center [421, 89] width 561 height 19
click at [33, 9] on icon at bounding box center [37, 13] width 58 height 12
